Goal: Task Accomplishment & Management: Manage account settings

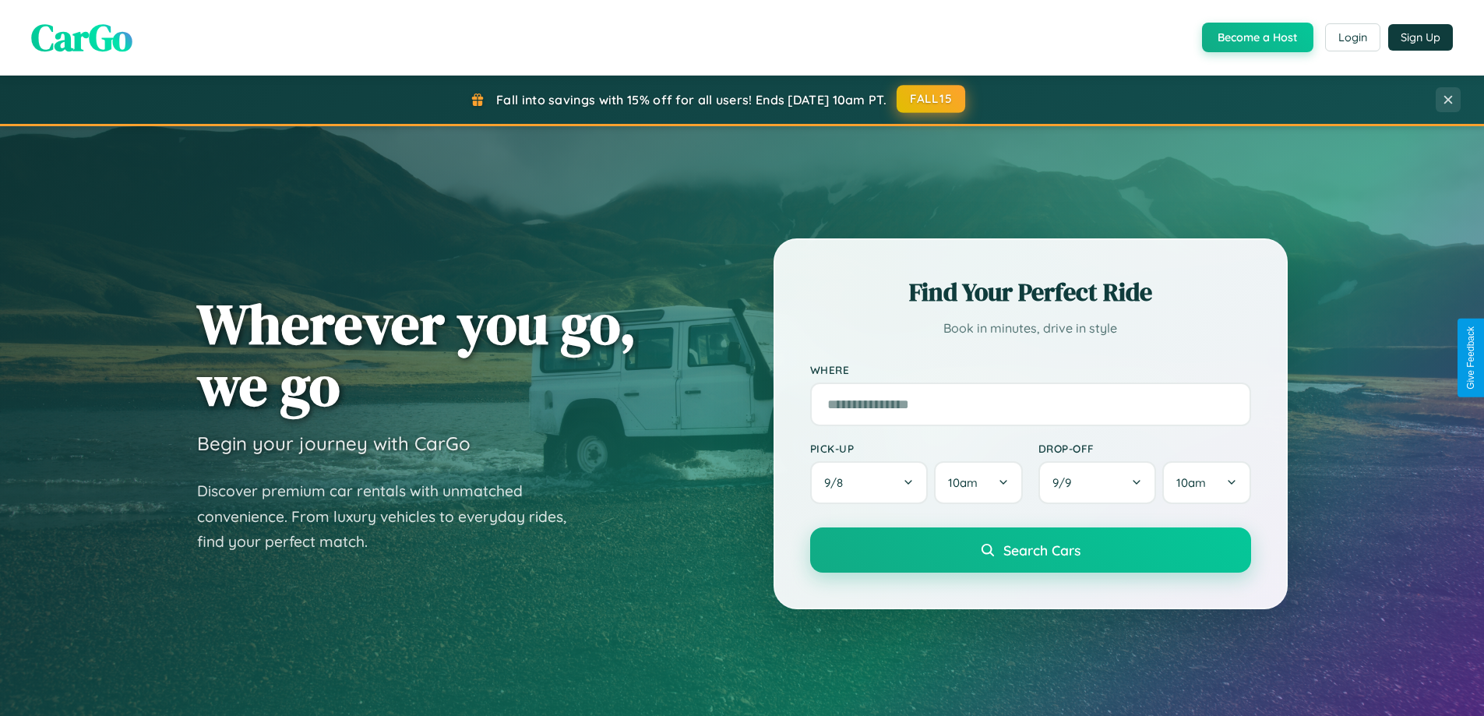
click at [931, 99] on button "FALL15" at bounding box center [930, 99] width 69 height 28
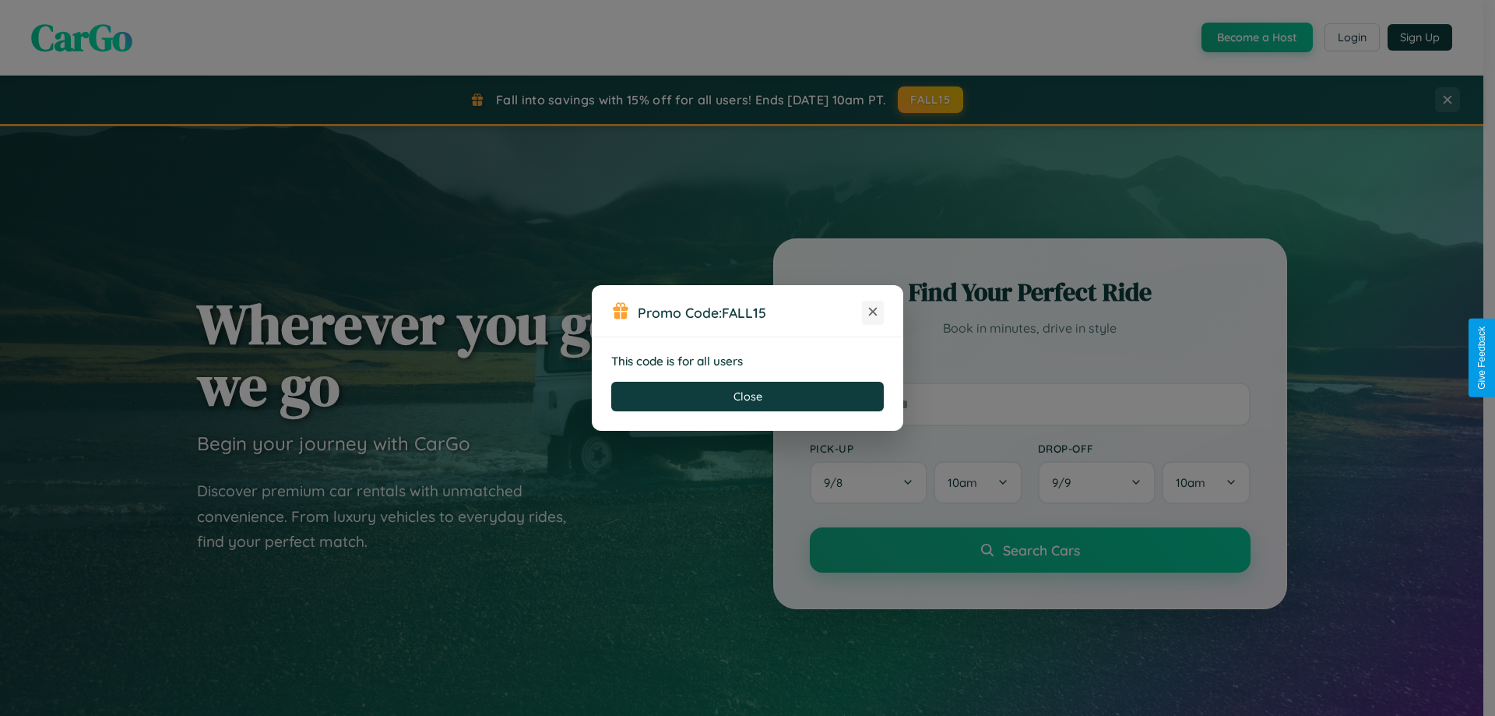
click at [873, 312] on icon at bounding box center [873, 312] width 16 height 16
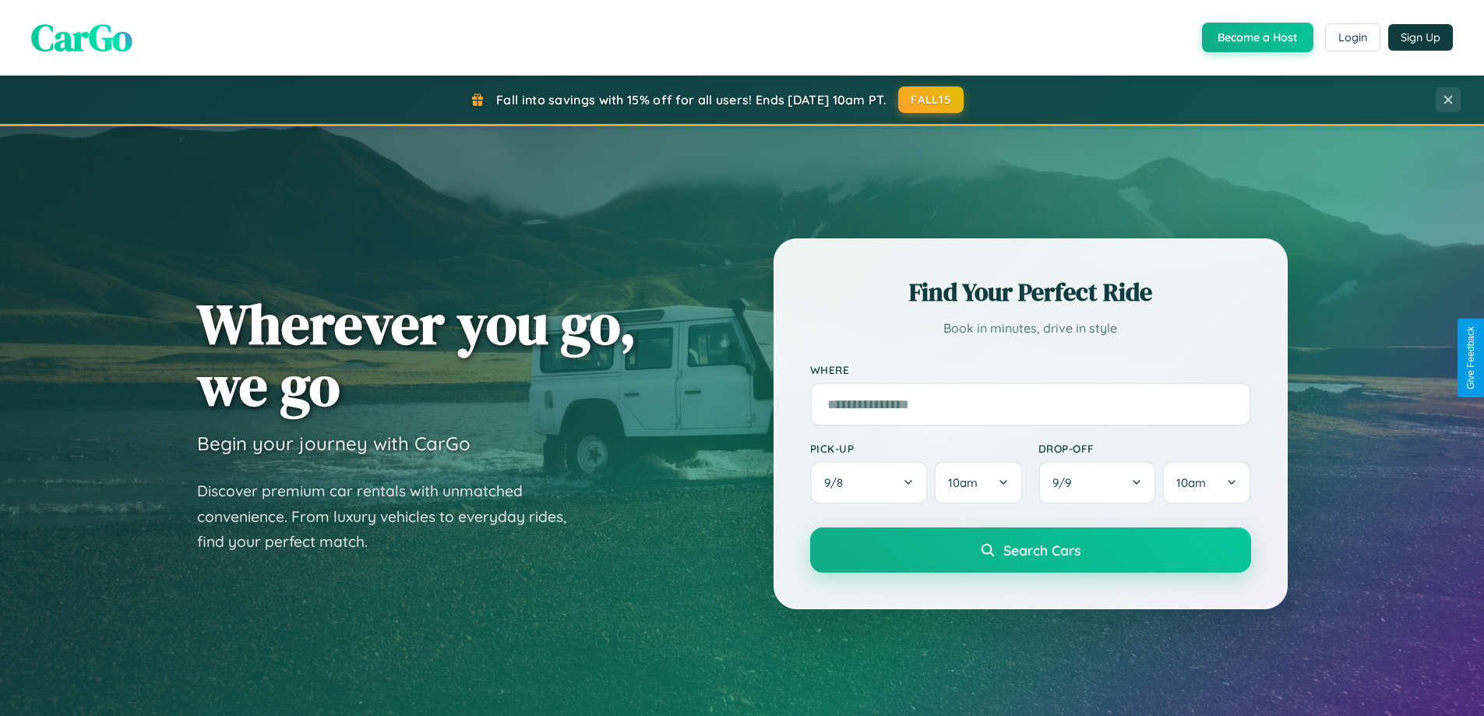
scroll to position [2997, 0]
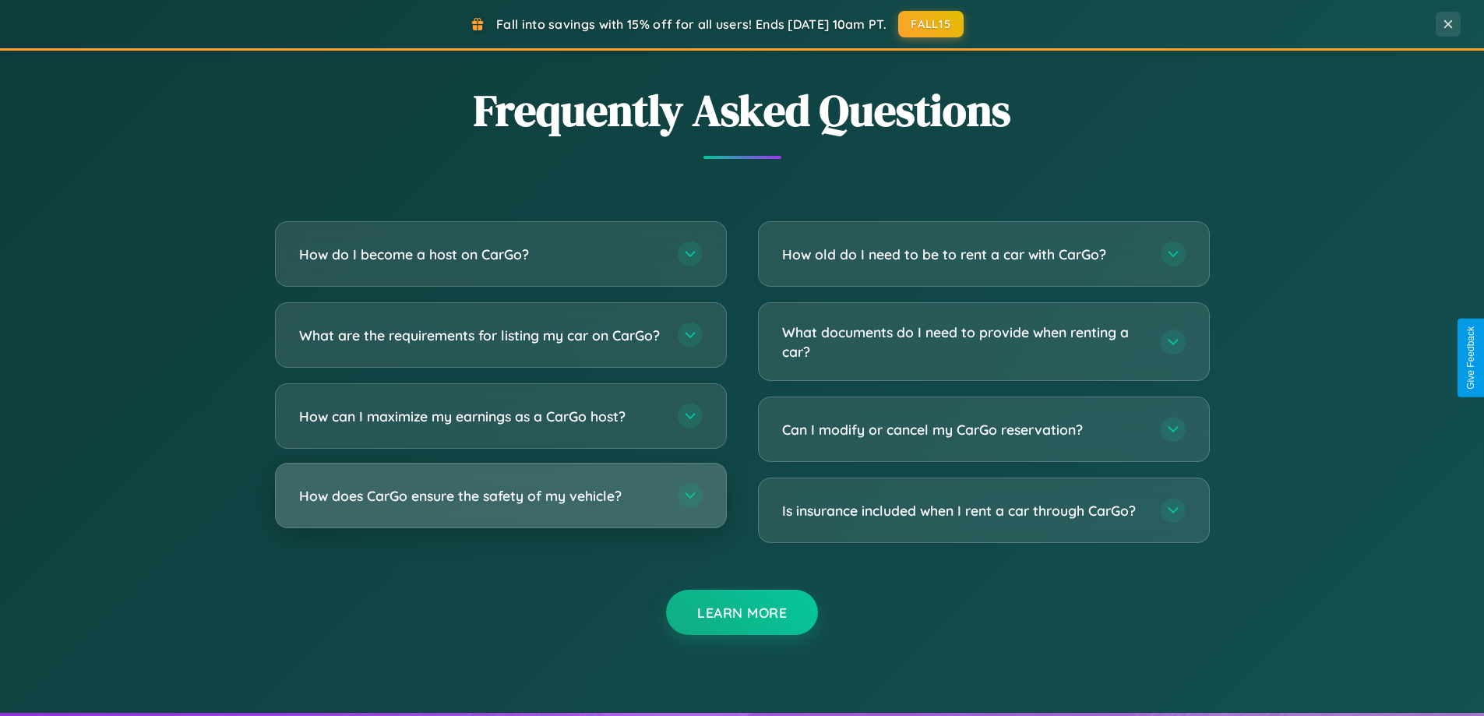
click at [500, 505] on h3 "How does CarGo ensure the safety of my vehicle?" at bounding box center [480, 495] width 363 height 19
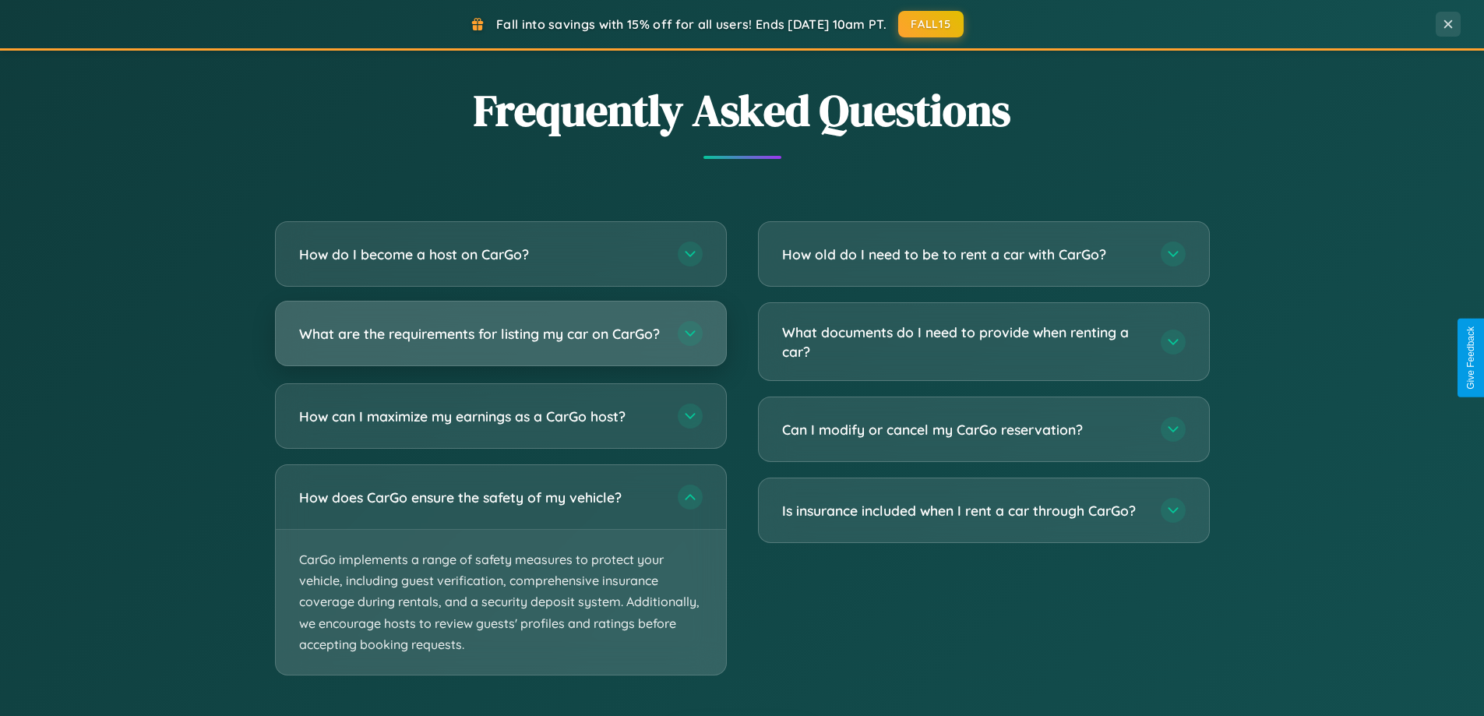
click at [500, 341] on h3 "What are the requirements for listing my car on CarGo?" at bounding box center [480, 333] width 363 height 19
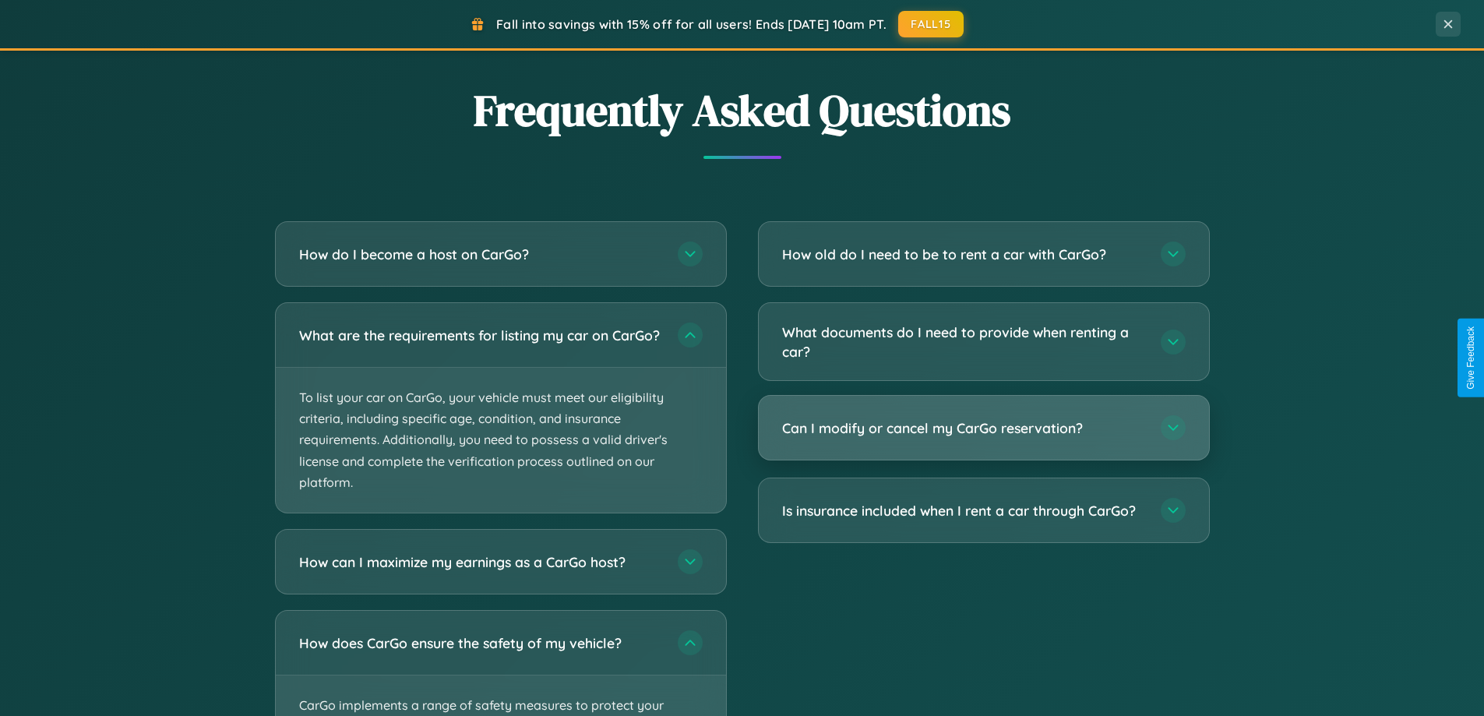
click at [983, 428] on h3 "Can I modify or cancel my CarGo reservation?" at bounding box center [963, 427] width 363 height 19
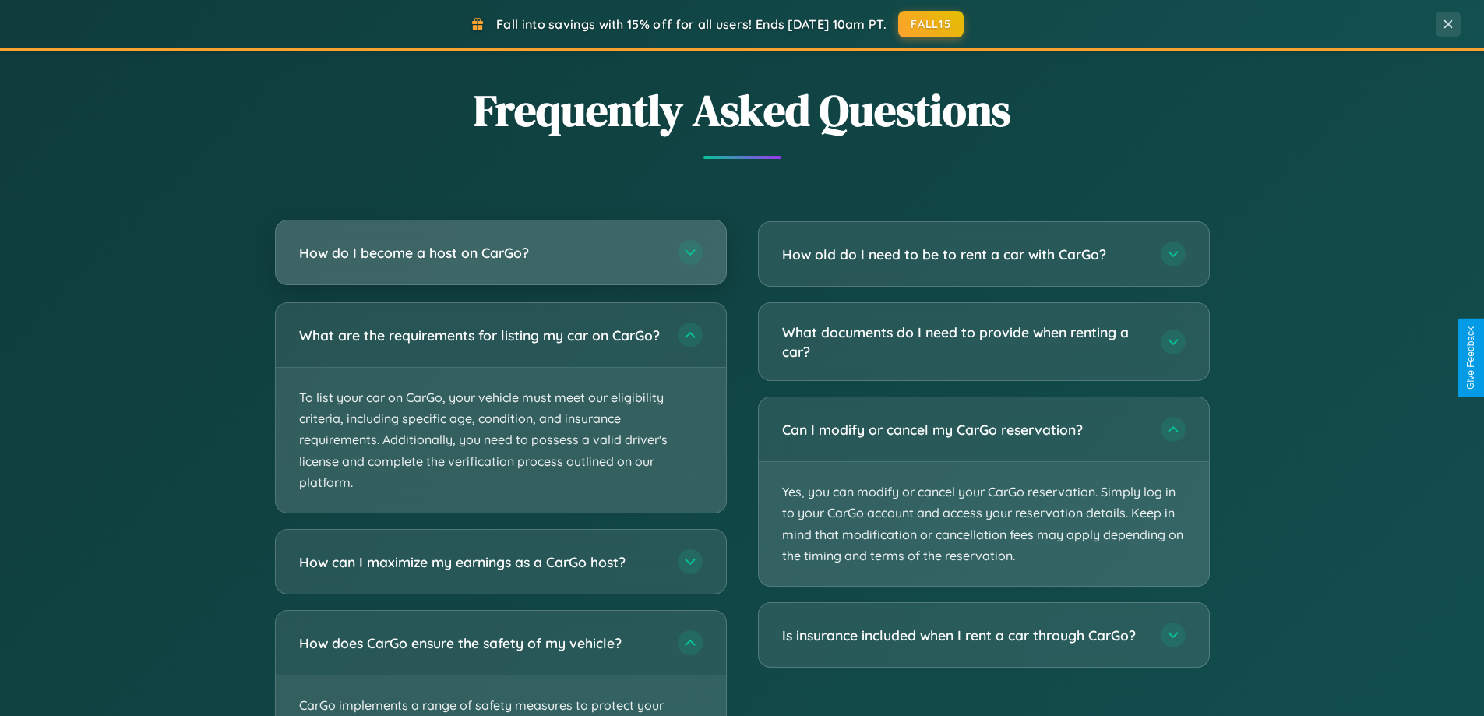
click at [500, 254] on h3 "How do I become a host on CarGo?" at bounding box center [480, 252] width 363 height 19
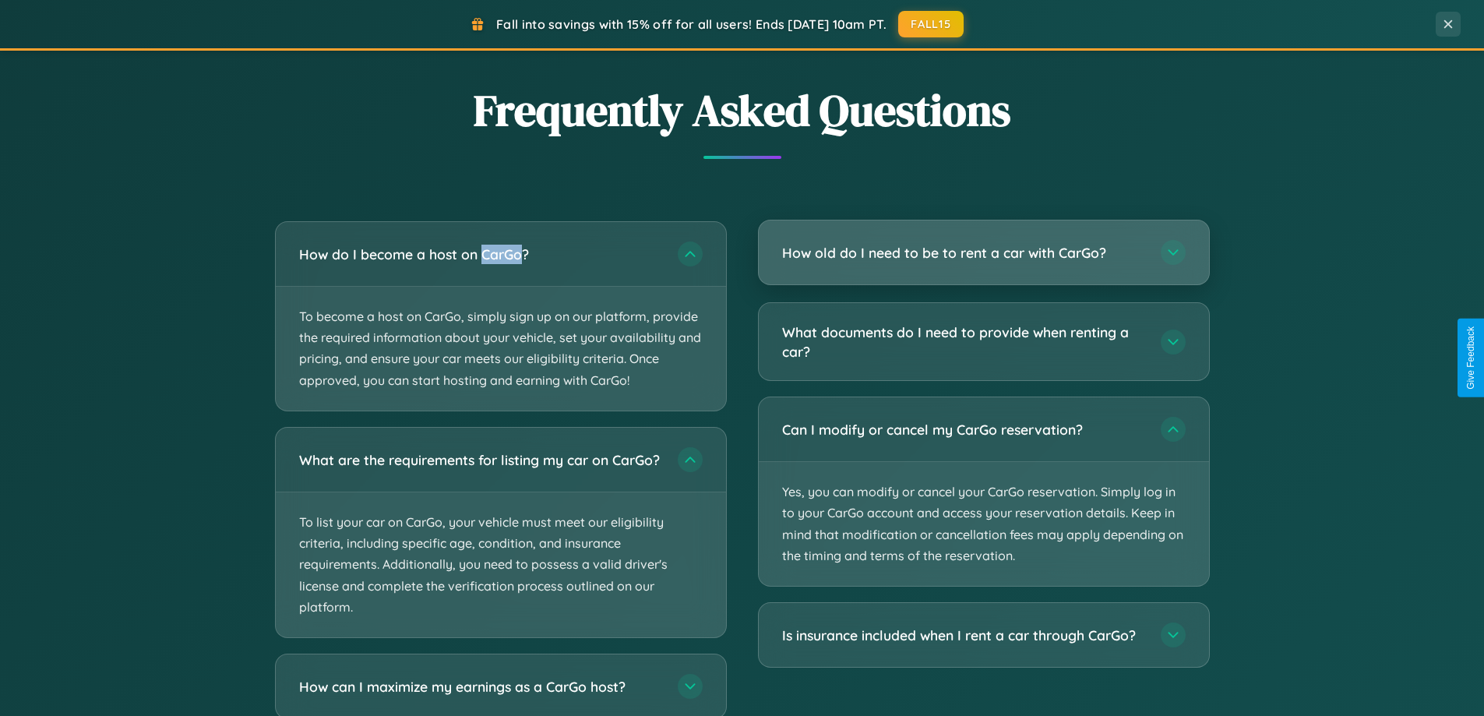
click at [983, 253] on h3 "How old do I need to be to rent a car with CarGo?" at bounding box center [963, 252] width 363 height 19
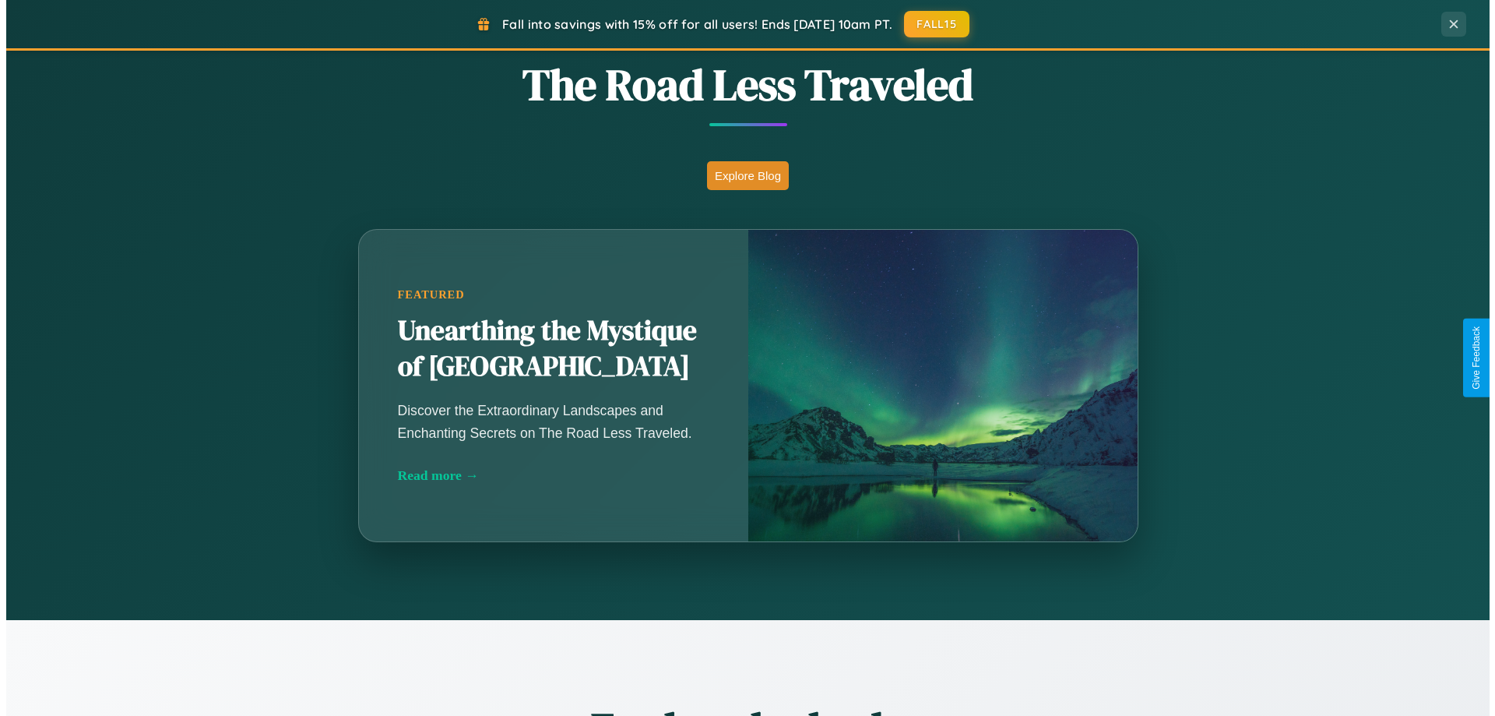
scroll to position [0, 0]
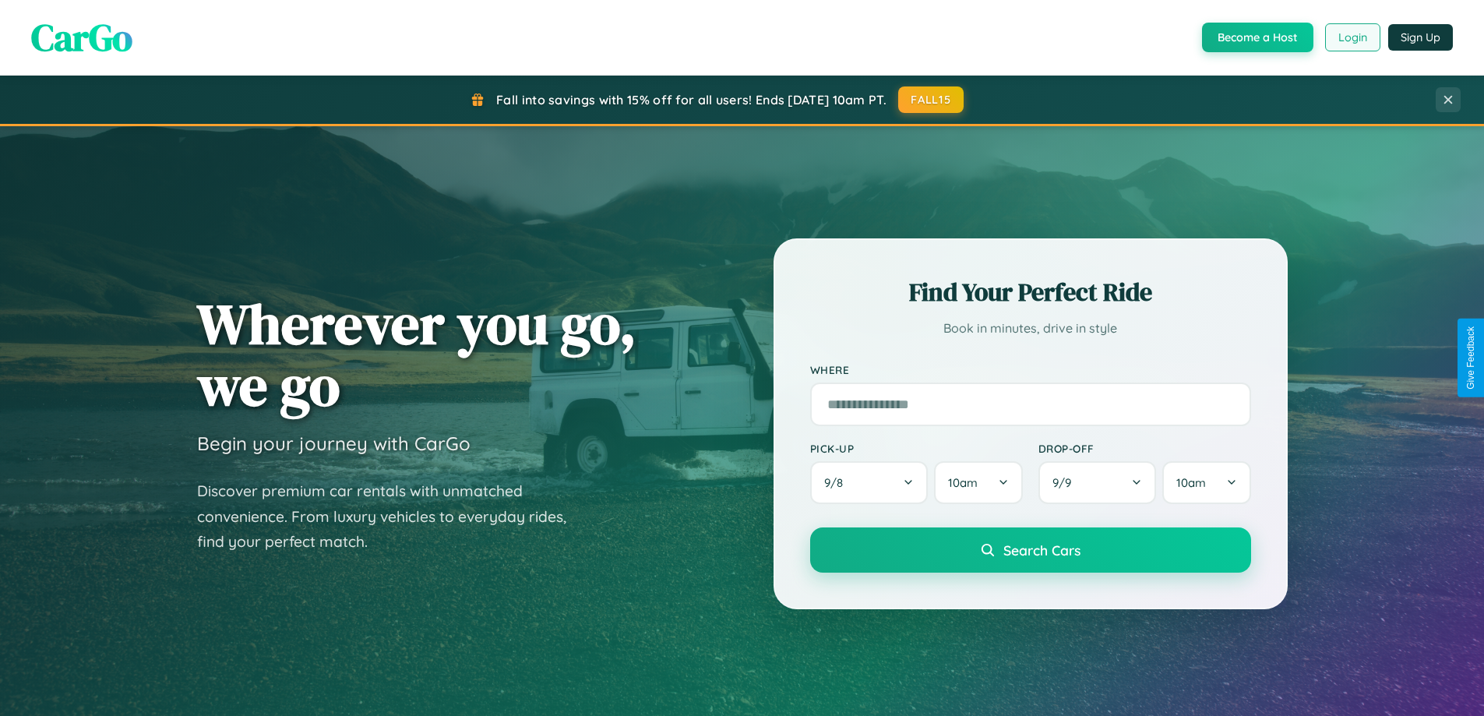
click at [1351, 37] on button "Login" at bounding box center [1352, 37] width 55 height 28
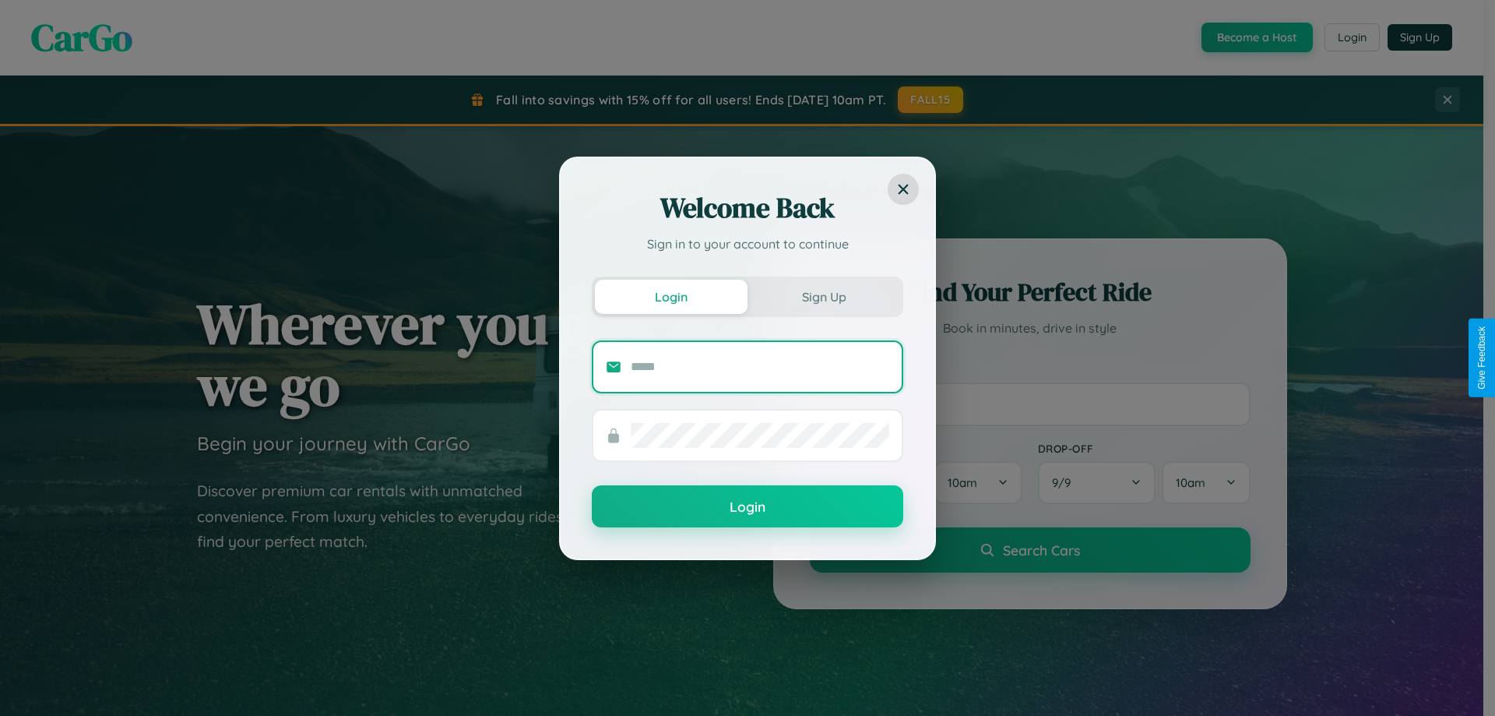
click at [760, 366] on input "text" at bounding box center [760, 366] width 259 height 25
type input "**********"
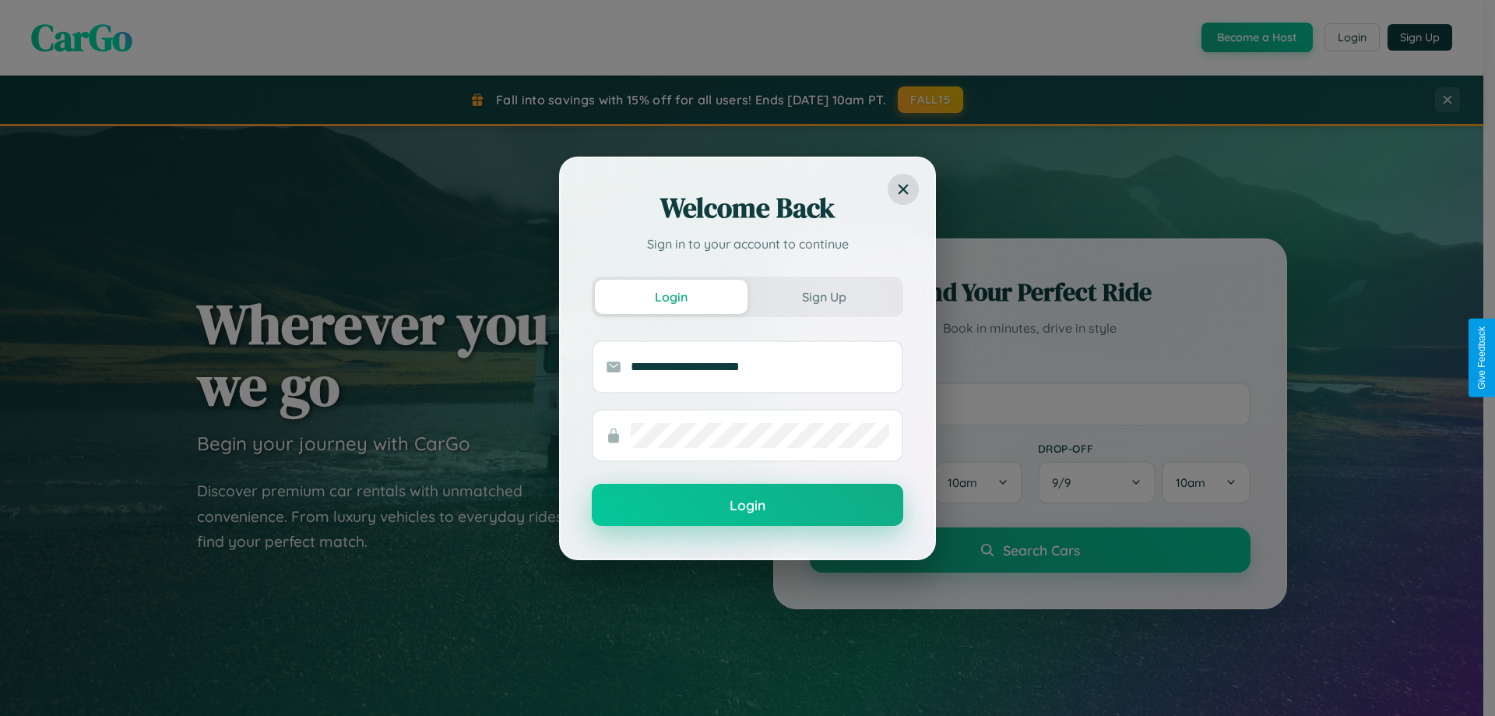
click at [748, 505] on button "Login" at bounding box center [747, 505] width 311 height 42
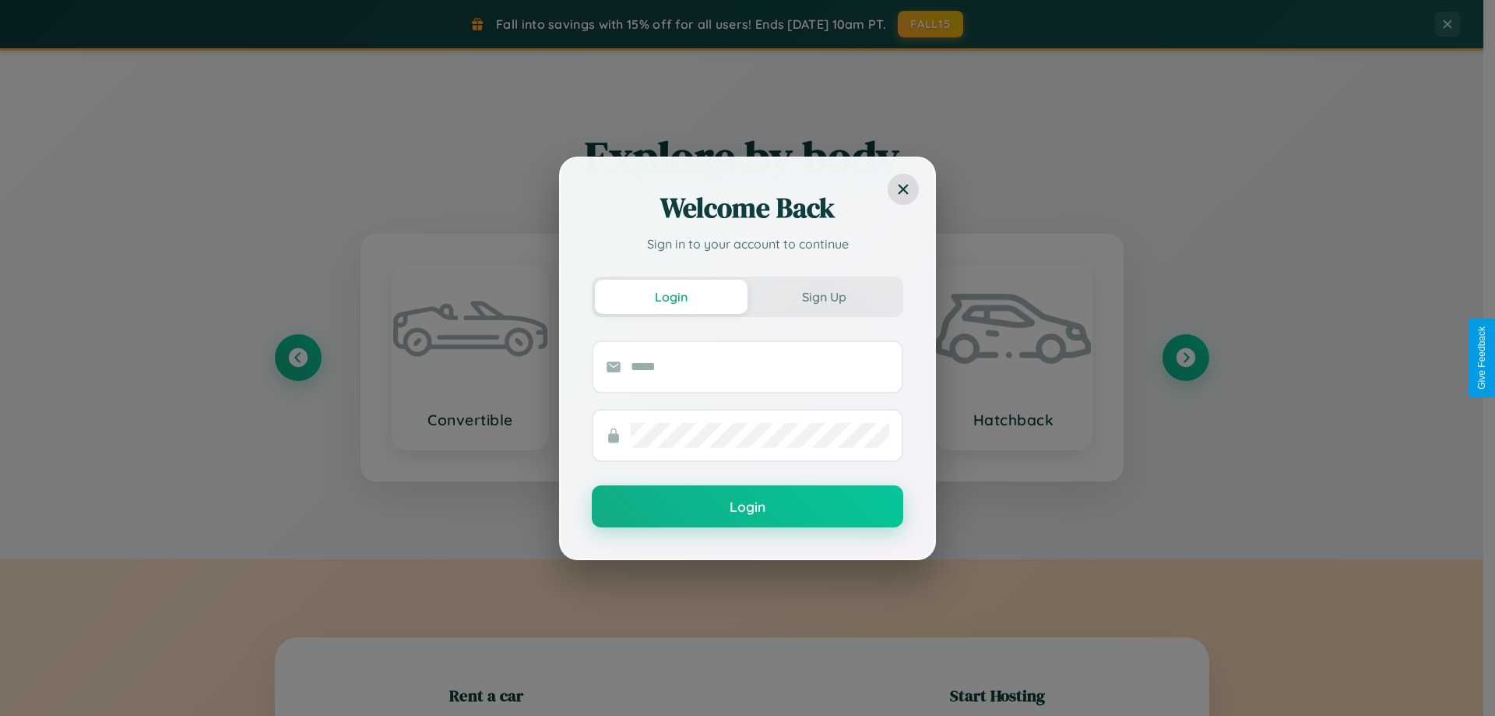
scroll to position [336, 0]
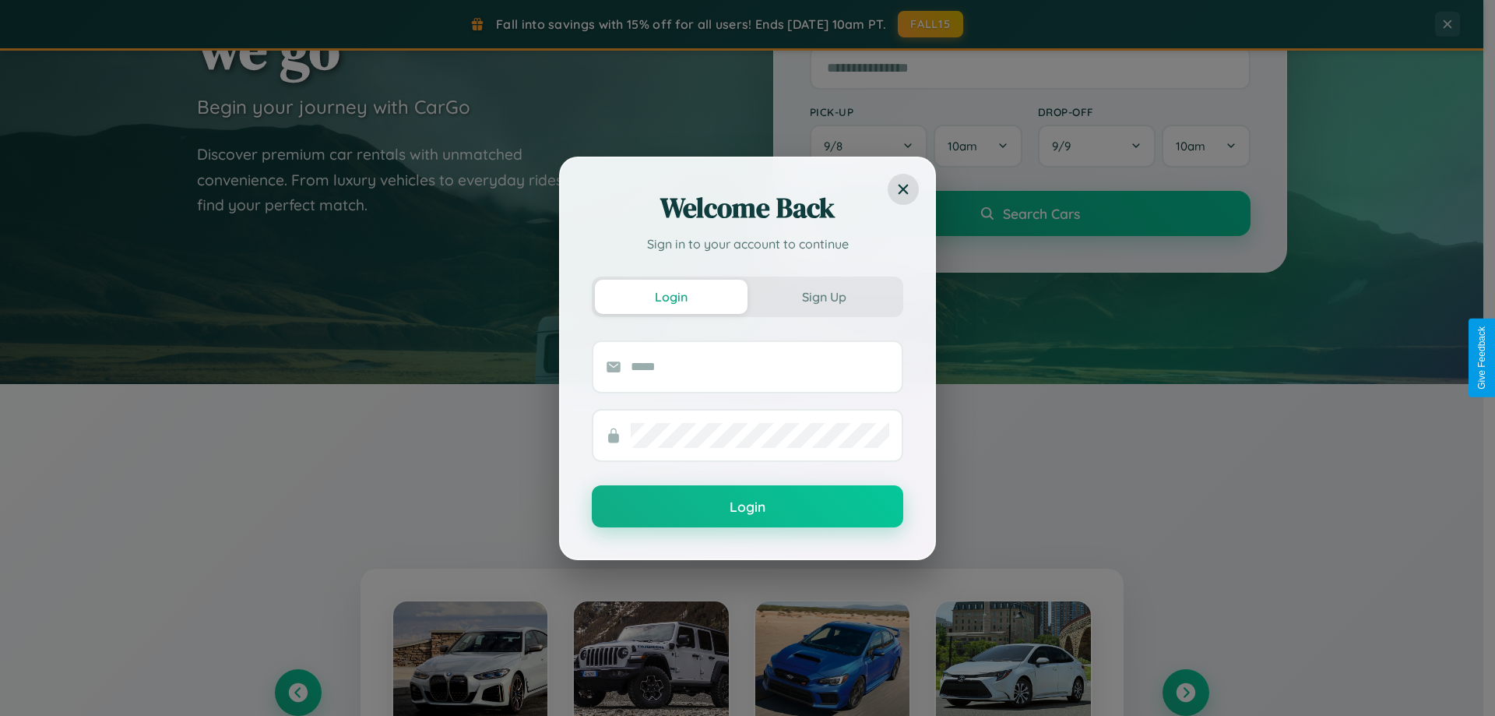
click at [1185, 692] on div "Welcome Back Sign in to your account to continue Login Sign Up Login" at bounding box center [747, 358] width 1495 height 716
click at [297, 692] on div "Welcome Back Sign in to your account to continue Login Sign Up Login" at bounding box center [747, 358] width 1495 height 716
click at [1185, 692] on div "Welcome Back Sign in to your account to continue Login Sign Up Login" at bounding box center [747, 358] width 1495 height 716
click at [297, 692] on div "Welcome Back Sign in to your account to continue Login Sign Up Login" at bounding box center [747, 358] width 1495 height 716
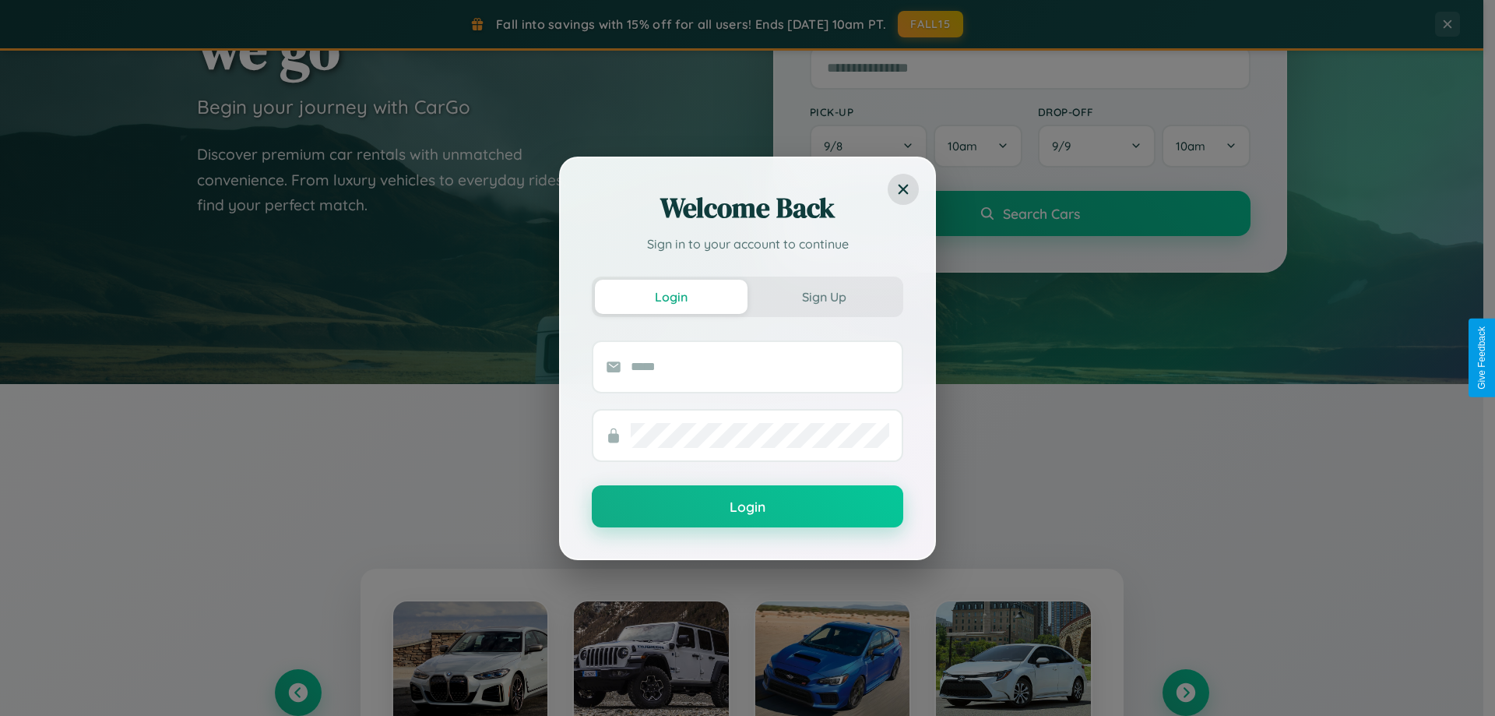
click at [931, 24] on div "Welcome Back Sign in to your account to continue Login Sign Up Login" at bounding box center [747, 358] width 1495 height 716
